Goal: Find specific page/section: Find specific page/section

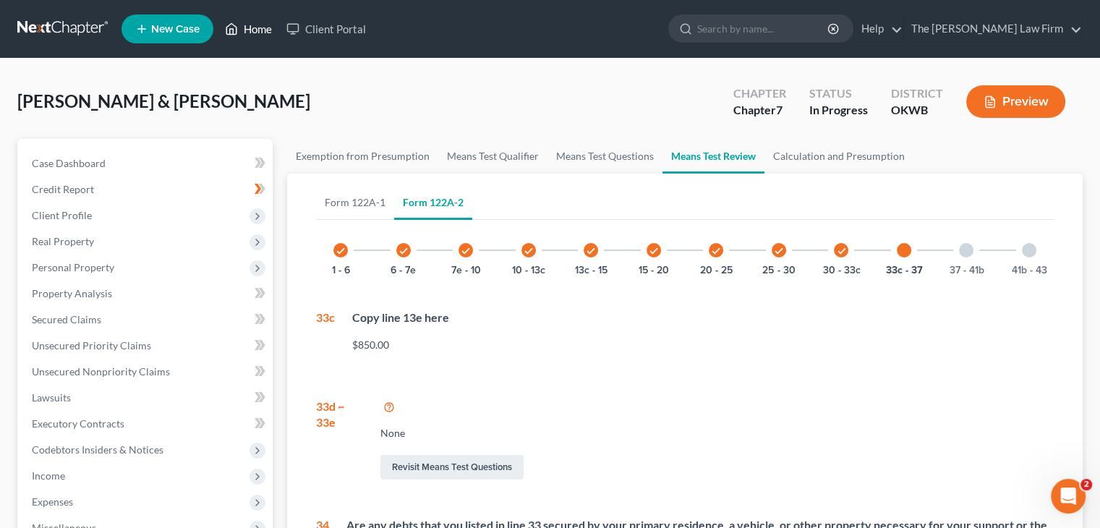
click at [251, 33] on link "Home" at bounding box center [248, 29] width 61 height 26
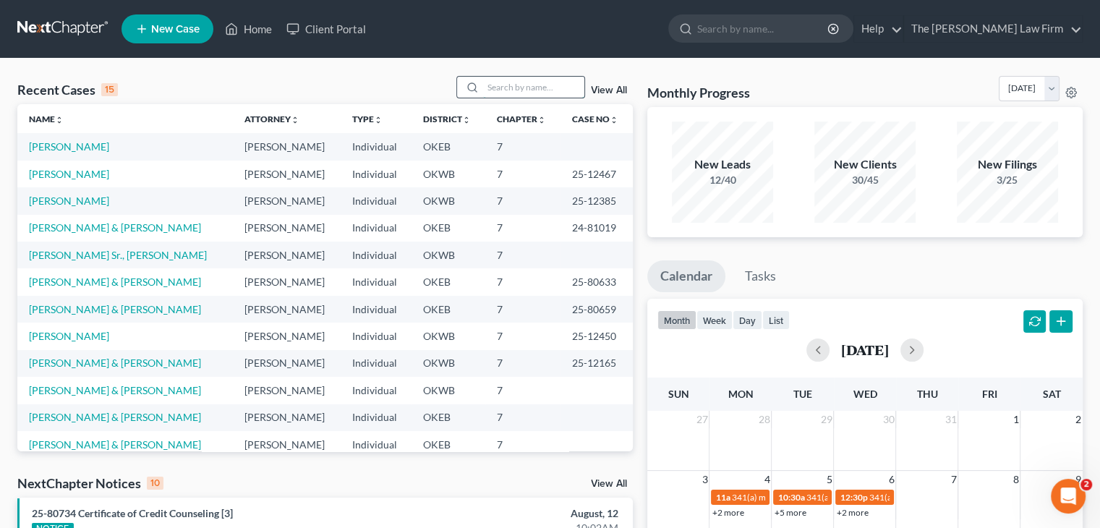
click at [495, 87] on input "search" at bounding box center [533, 87] width 101 height 21
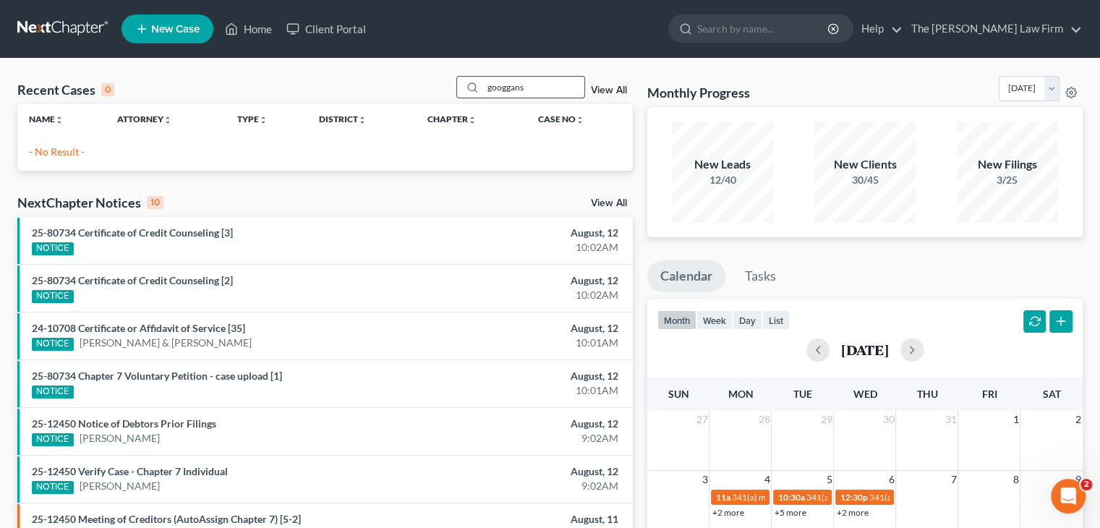
click at [495, 85] on input "googgans" at bounding box center [533, 87] width 101 height 21
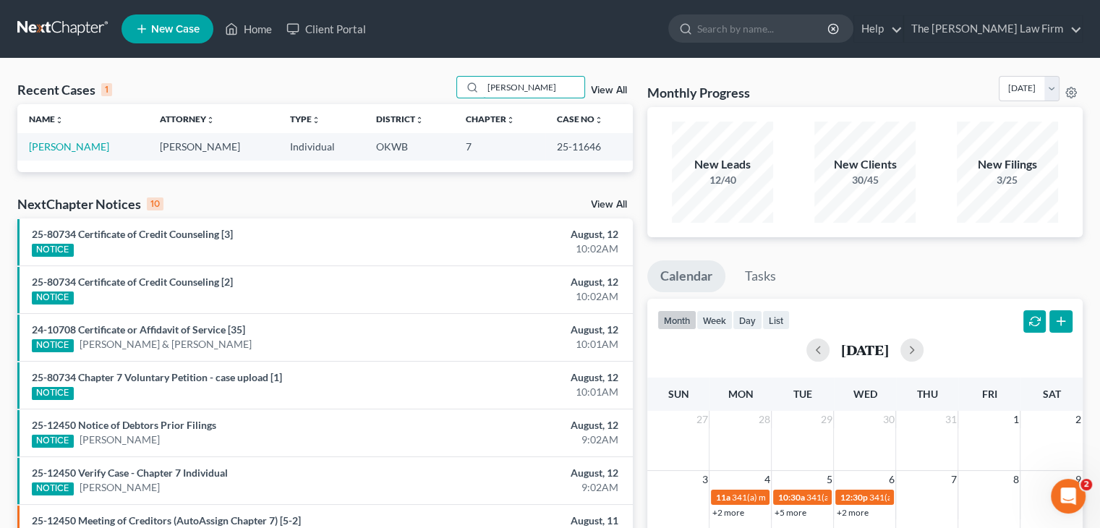
type input "[PERSON_NAME]"
click at [59, 148] on link "[PERSON_NAME]" at bounding box center [69, 146] width 80 height 12
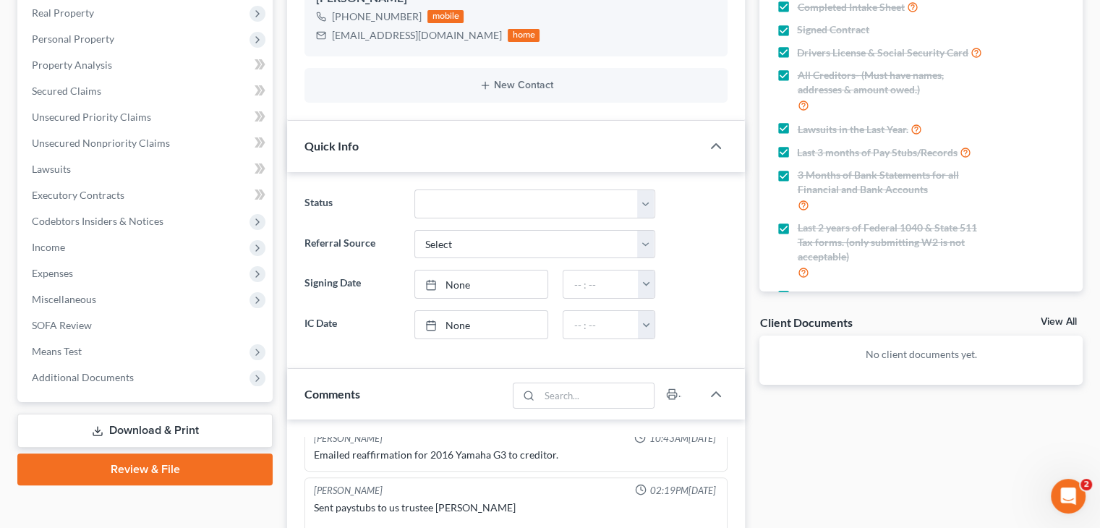
scroll to position [246, 0]
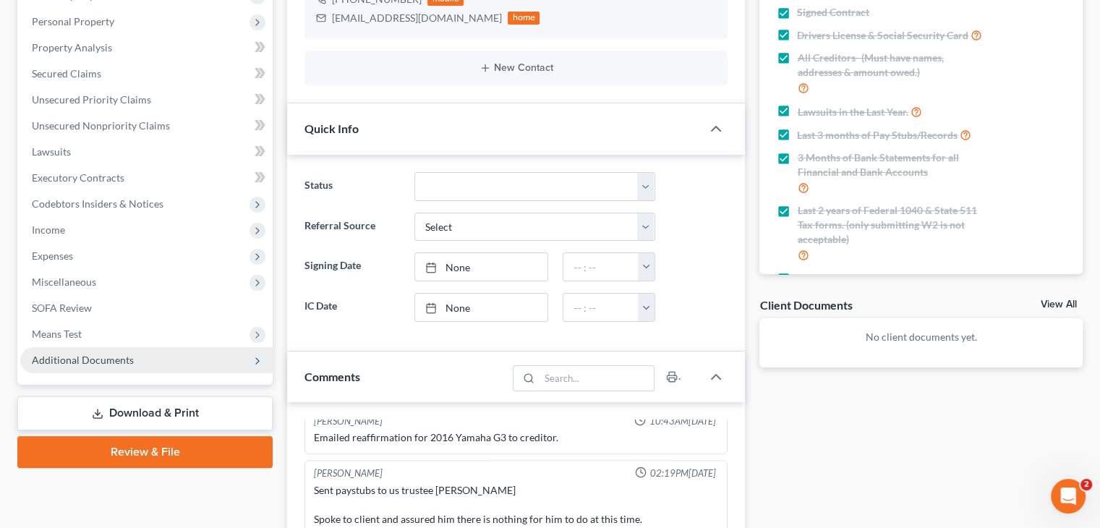
click at [78, 365] on span "Additional Documents" at bounding box center [83, 360] width 102 height 12
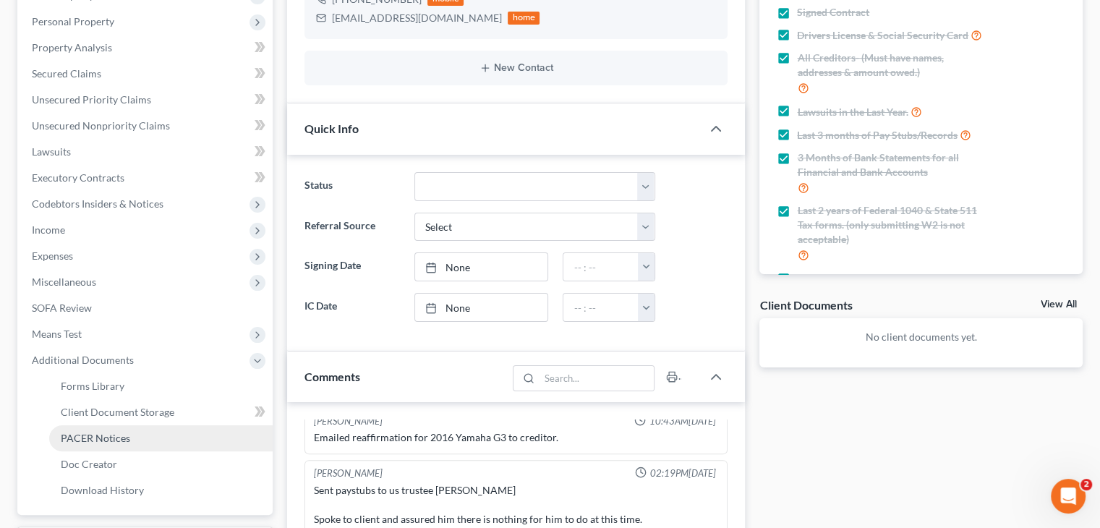
click at [105, 437] on span "PACER Notices" at bounding box center [95, 438] width 69 height 12
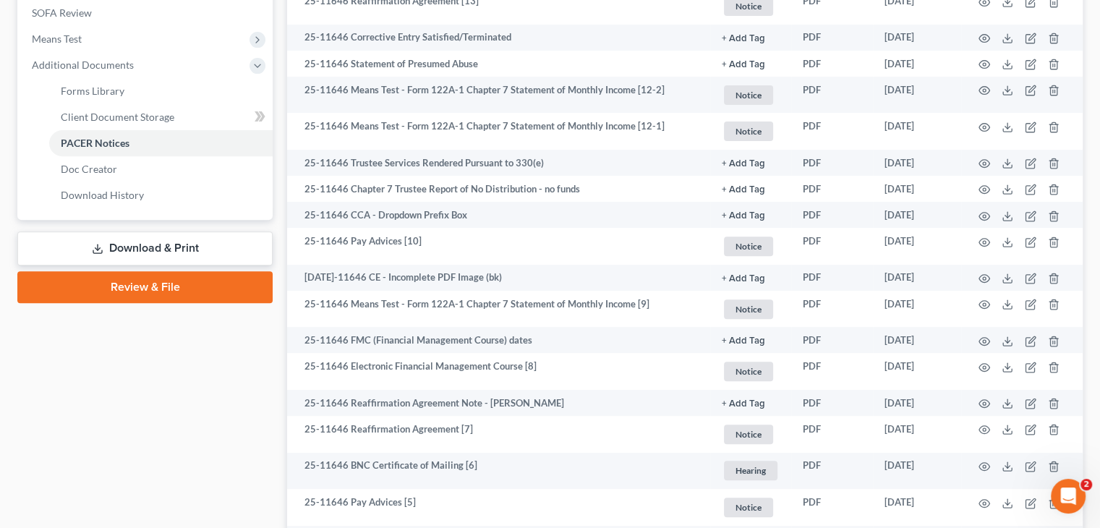
scroll to position [543, 0]
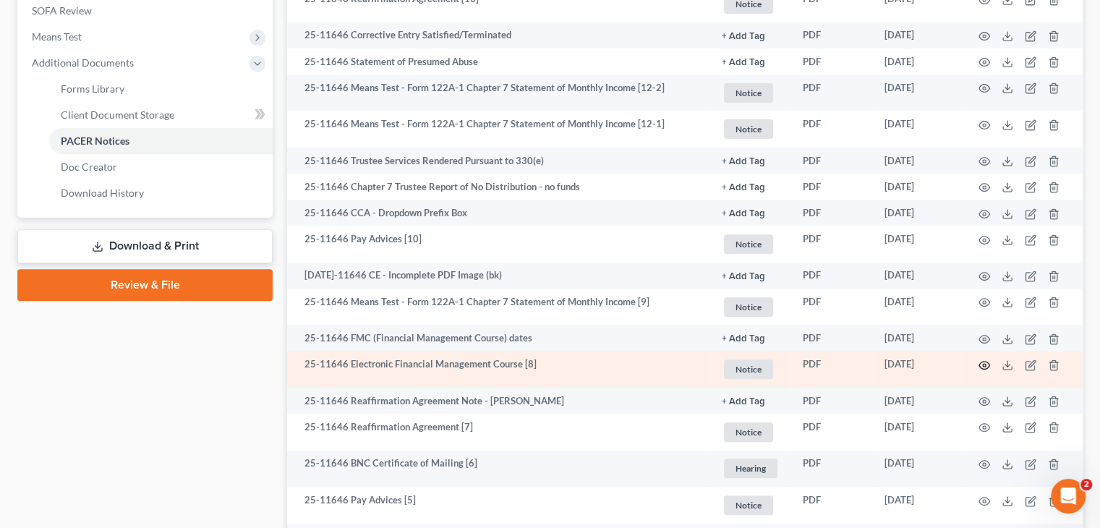
click at [984, 365] on circle "button" at bounding box center [984, 365] width 3 height 3
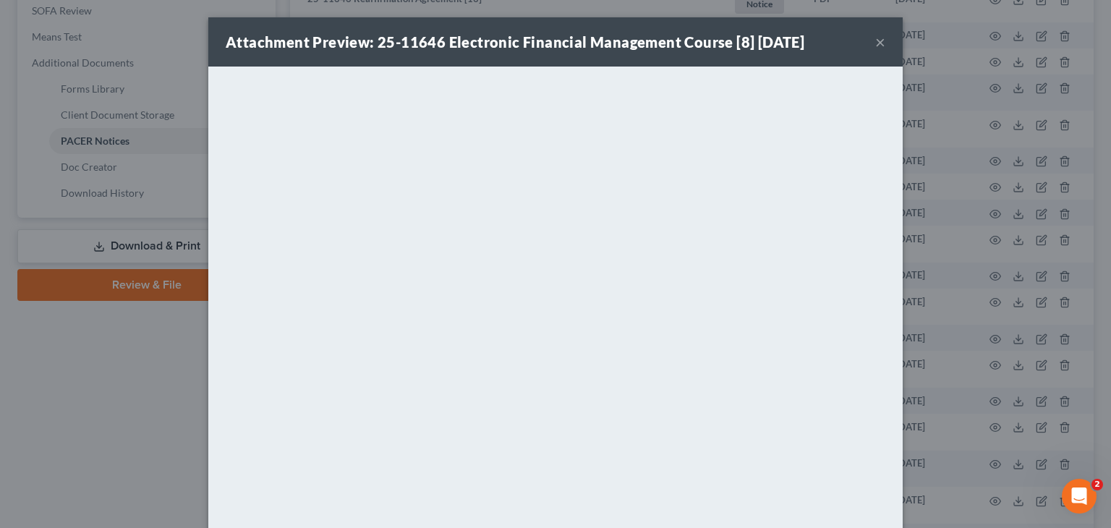
click at [875, 40] on button "×" at bounding box center [880, 41] width 10 height 17
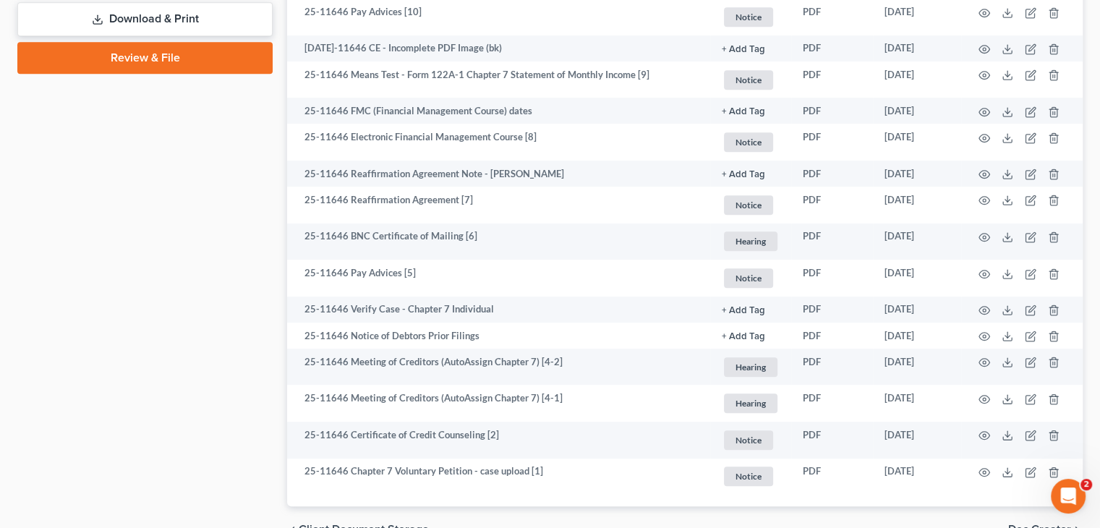
scroll to position [777, 0]
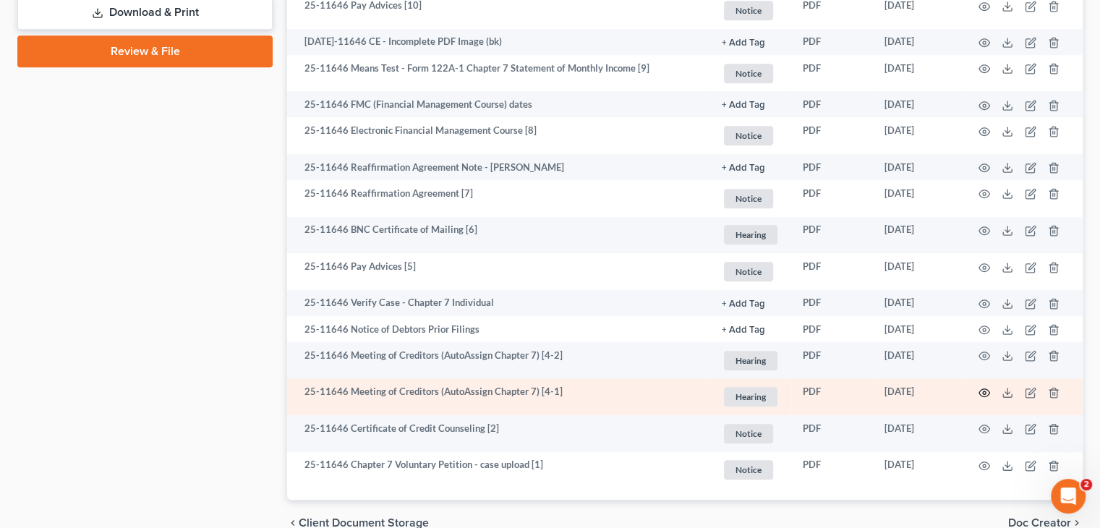
click at [982, 394] on icon "button" at bounding box center [985, 393] width 12 height 12
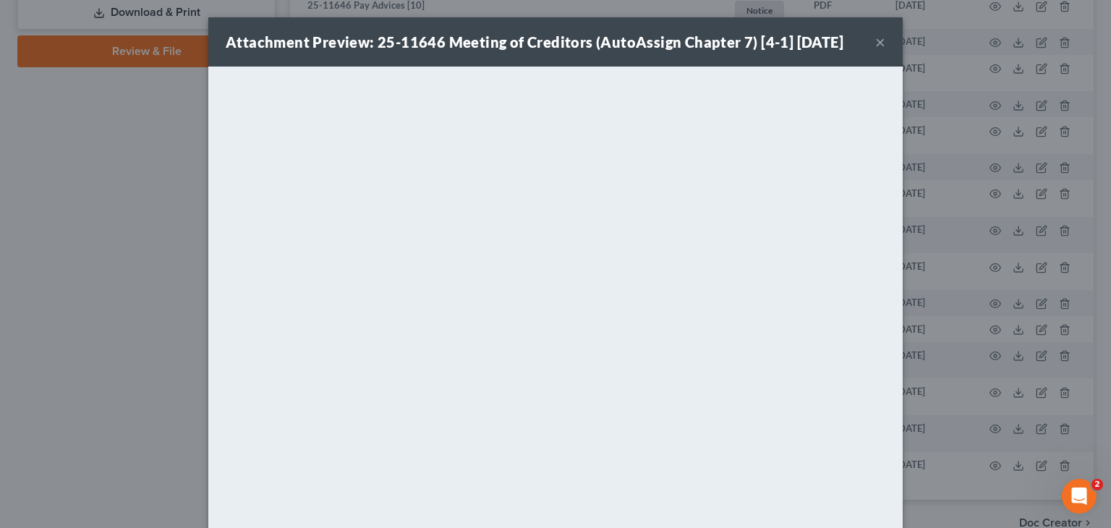
click at [879, 43] on button "×" at bounding box center [880, 41] width 10 height 17
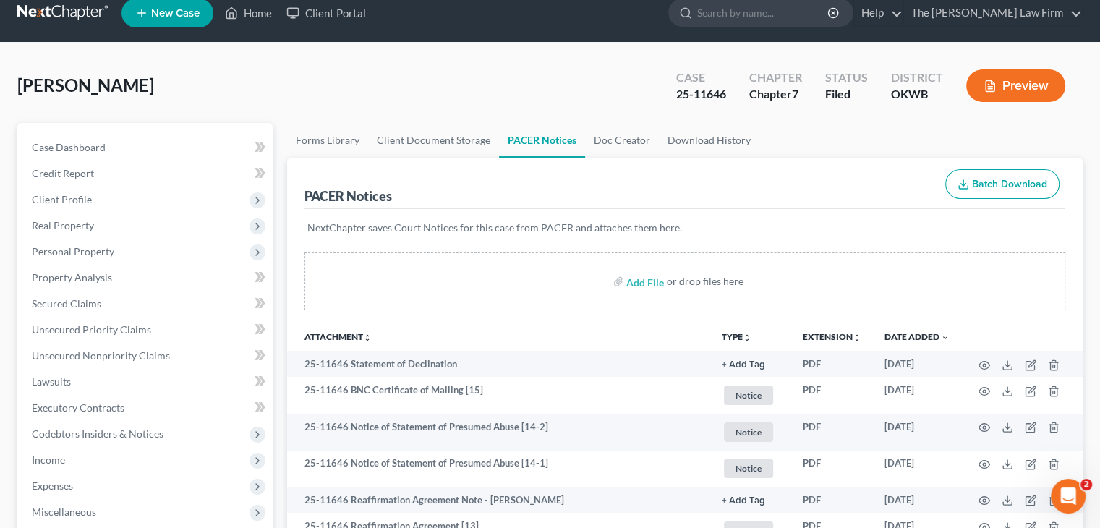
scroll to position [0, 0]
